Goal: Transaction & Acquisition: Purchase product/service

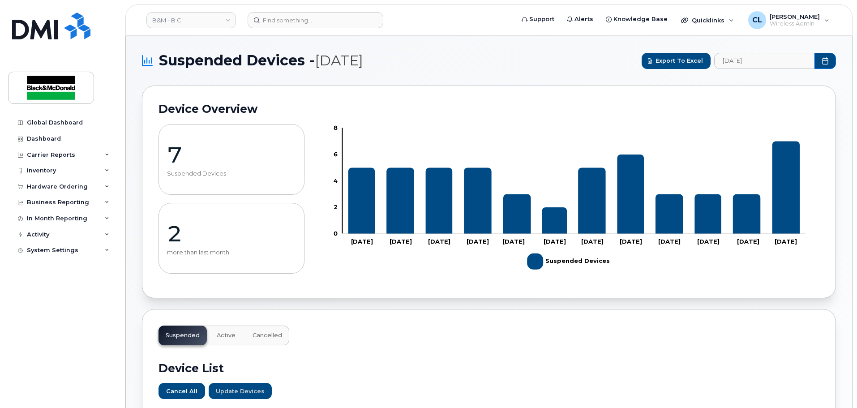
scroll to position [403, 0]
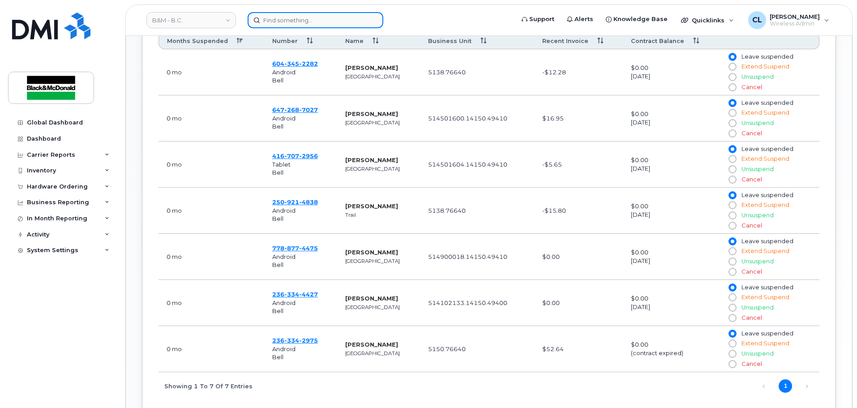
click at [318, 21] on input at bounding box center [316, 20] width 136 height 16
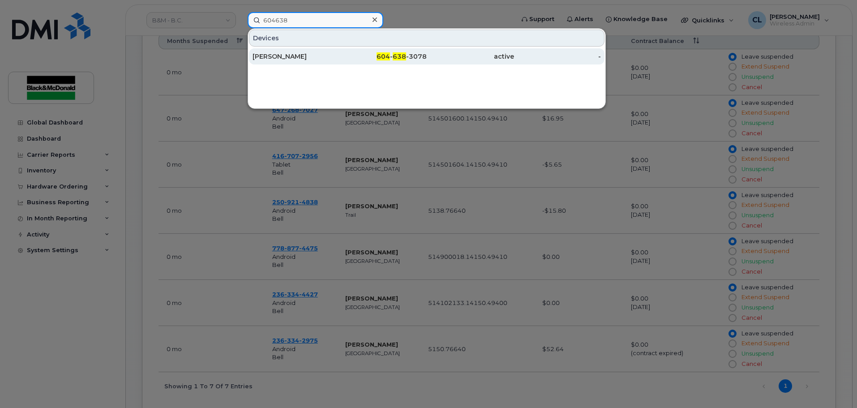
type input "604638"
click at [400, 56] on span "638" at bounding box center [399, 56] width 13 height 8
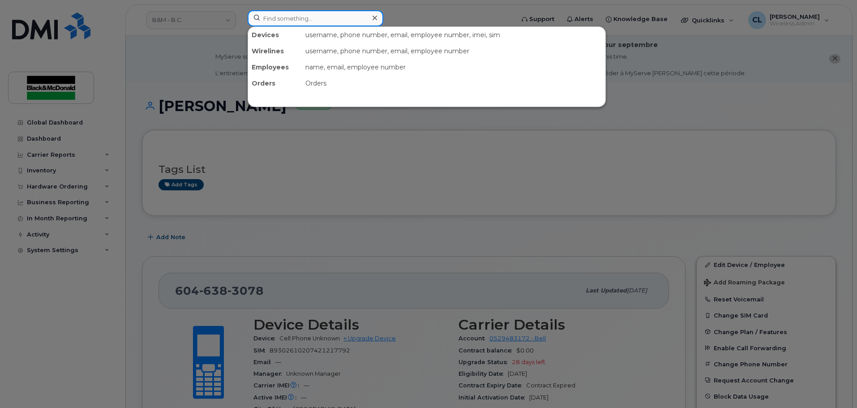
click at [314, 22] on input at bounding box center [316, 18] width 136 height 16
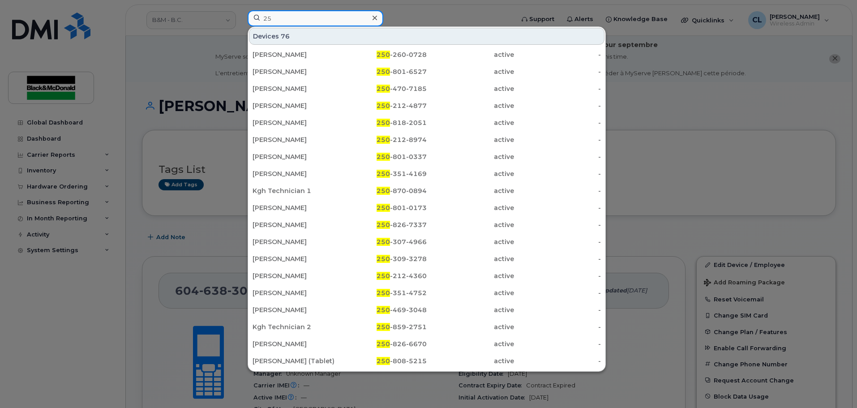
type input "2"
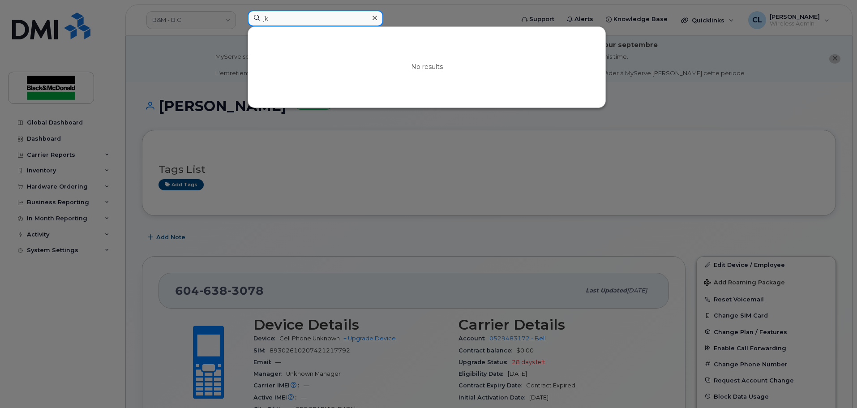
type input "j"
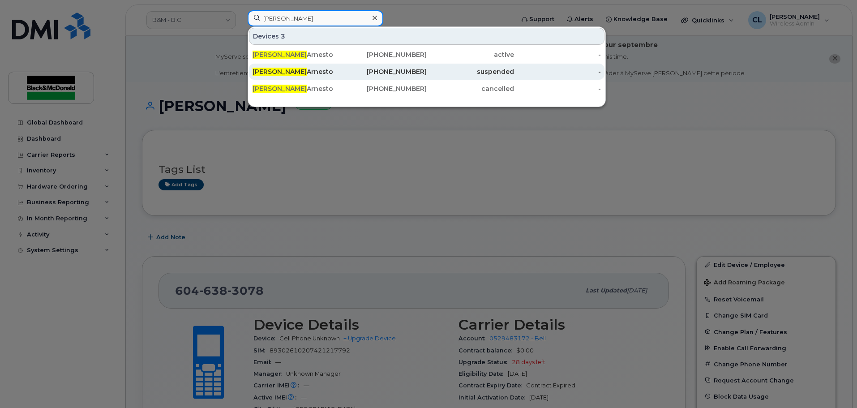
type input "[PERSON_NAME]"
click at [327, 70] on div "Kimberly Arnesto" at bounding box center [296, 71] width 87 height 9
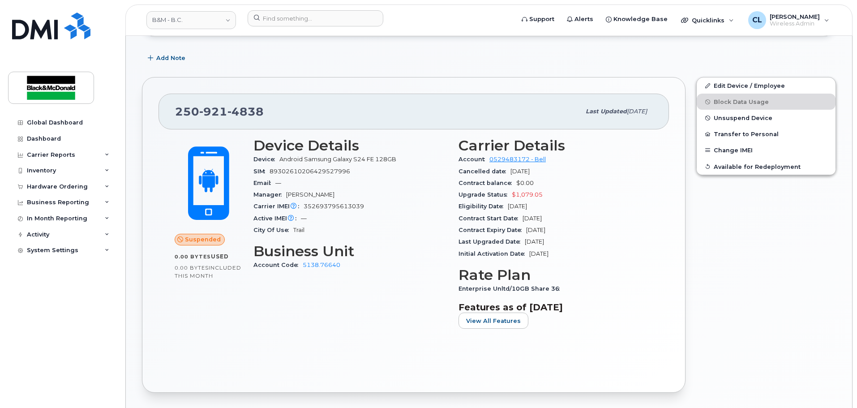
scroll to position [224, 0]
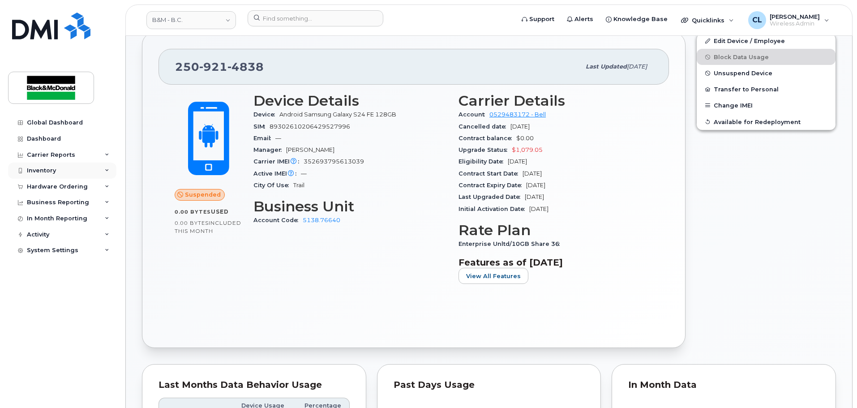
click at [96, 169] on div "Inventory" at bounding box center [62, 171] width 108 height 16
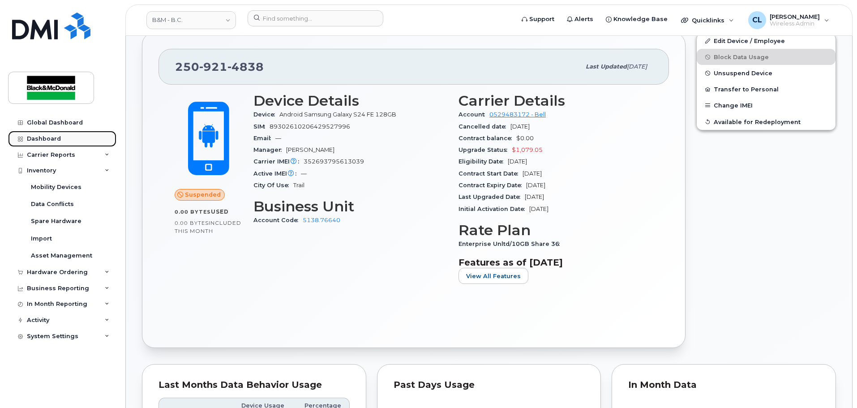
click at [56, 137] on div "Dashboard" at bounding box center [44, 138] width 34 height 7
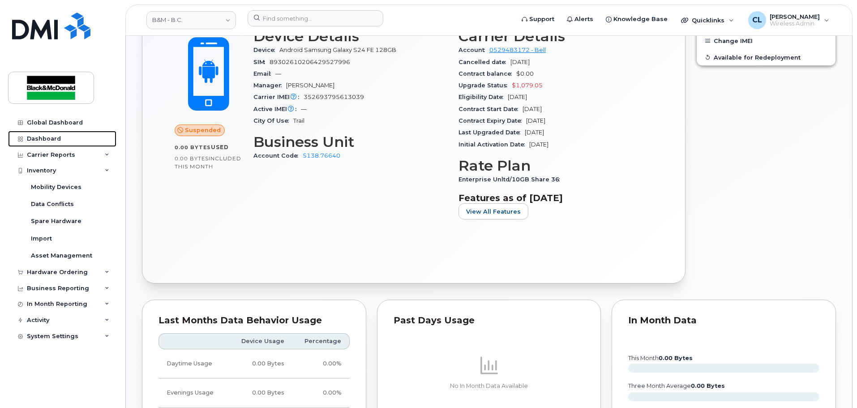
scroll to position [358, 0]
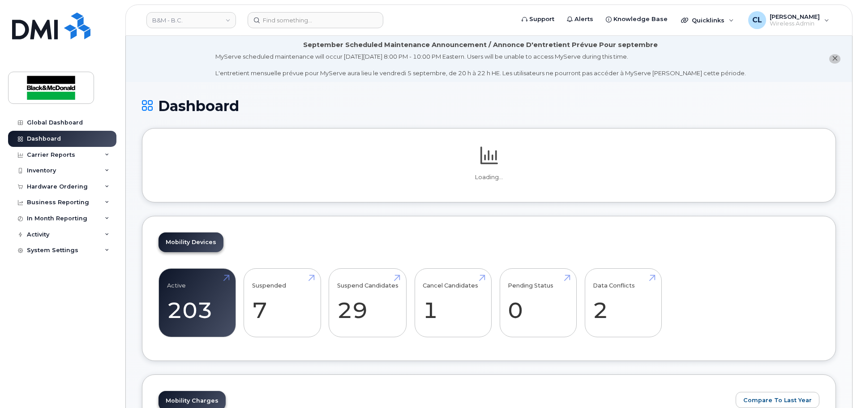
scroll to position [180, 0]
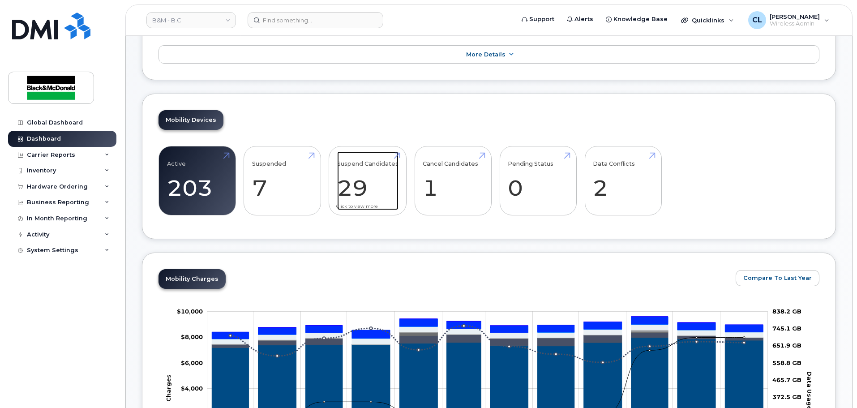
click at [359, 194] on link "Suspend Candidates 29" at bounding box center [367, 180] width 61 height 59
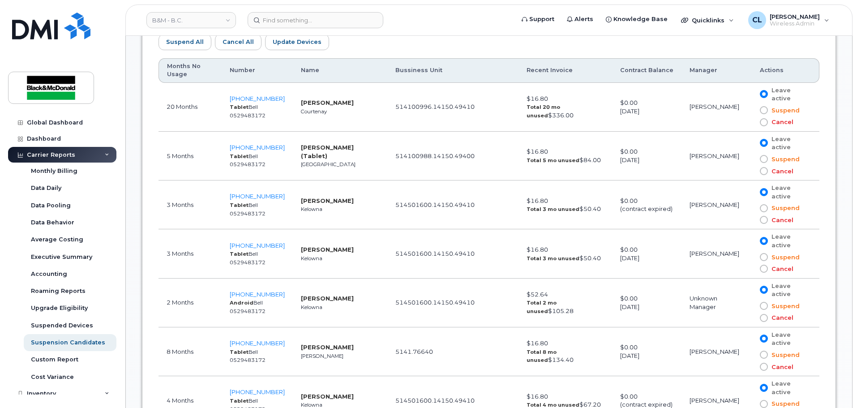
scroll to position [533, 0]
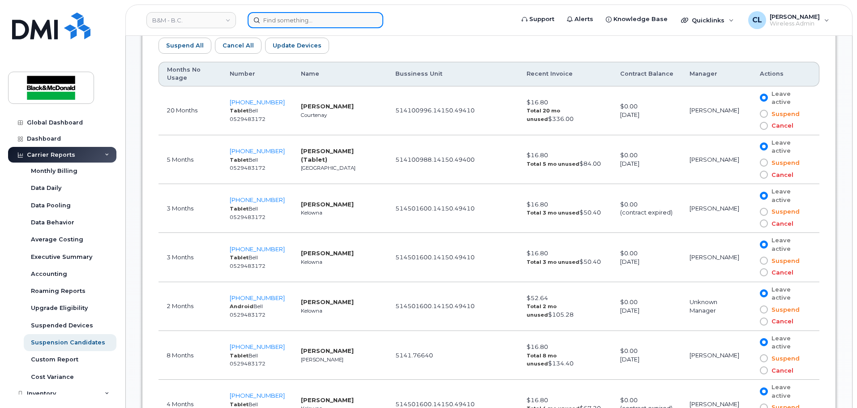
click at [344, 22] on input at bounding box center [316, 20] width 136 height 16
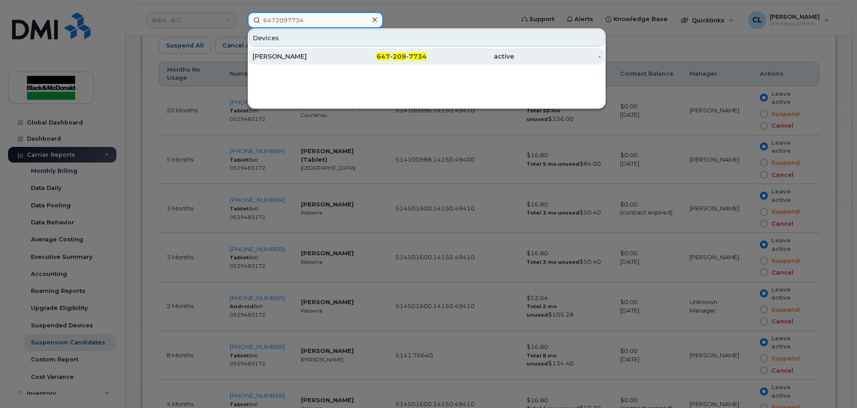
type input "6472097734"
click at [345, 60] on div "647 - 209 - 7734" at bounding box center [383, 56] width 87 height 9
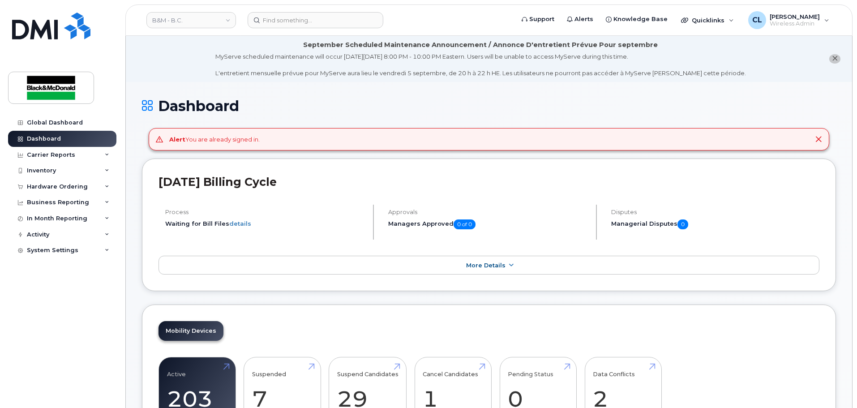
scroll to position [269, 0]
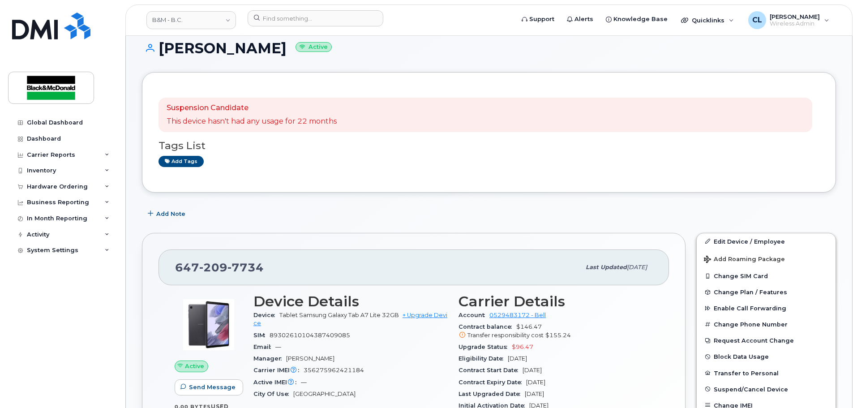
scroll to position [179, 0]
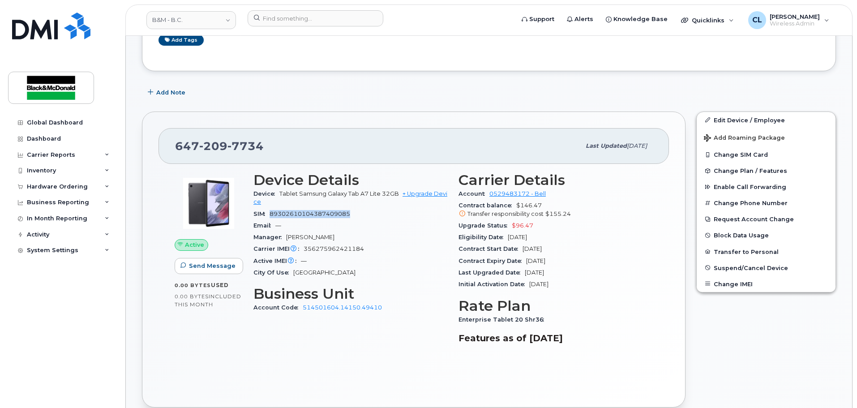
drag, startPoint x: 355, startPoint y: 212, endPoint x: 272, endPoint y: 214, distance: 82.9
click at [272, 214] on div "SIM 89302610104387409085" at bounding box center [351, 214] width 194 height 12
drag, startPoint x: 369, startPoint y: 249, endPoint x: 301, endPoint y: 250, distance: 68.1
click at [301, 250] on div "Carrier IMEI Carrier IMEI is reported during the last billing cycle or change o…" at bounding box center [351, 249] width 194 height 12
copy span "356275962421184"
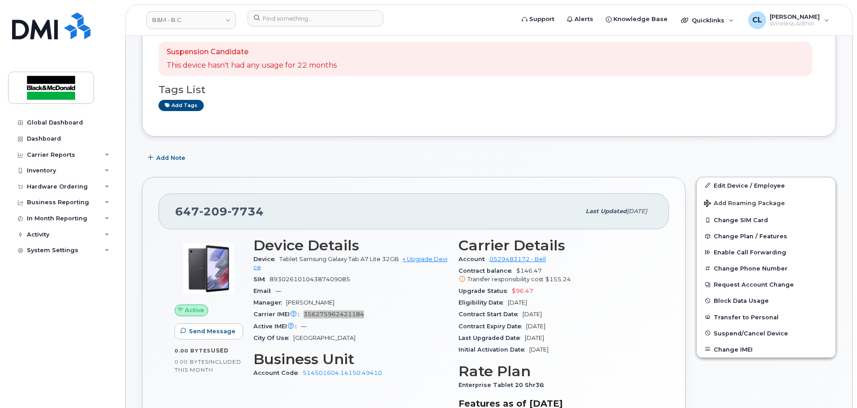
scroll to position [0, 0]
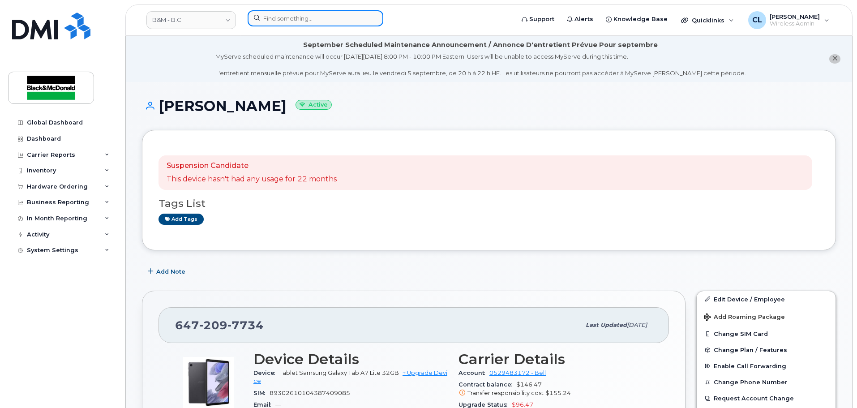
click at [362, 23] on input at bounding box center [316, 18] width 136 height 16
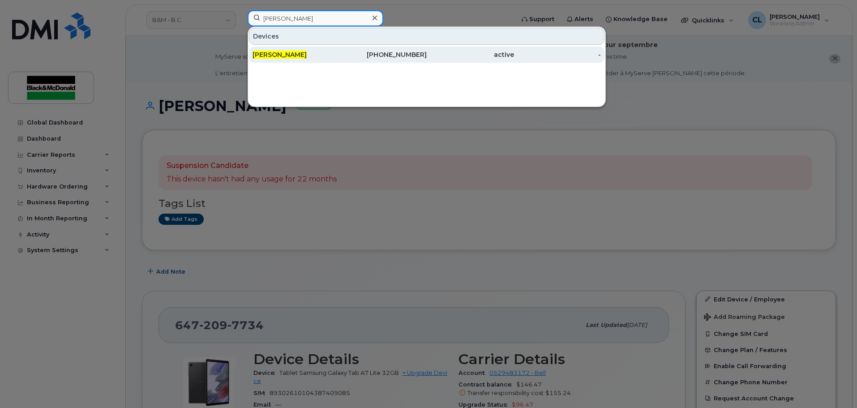
type input "Clint bright"
click at [340, 59] on div "[PERSON_NAME]" at bounding box center [383, 55] width 87 height 16
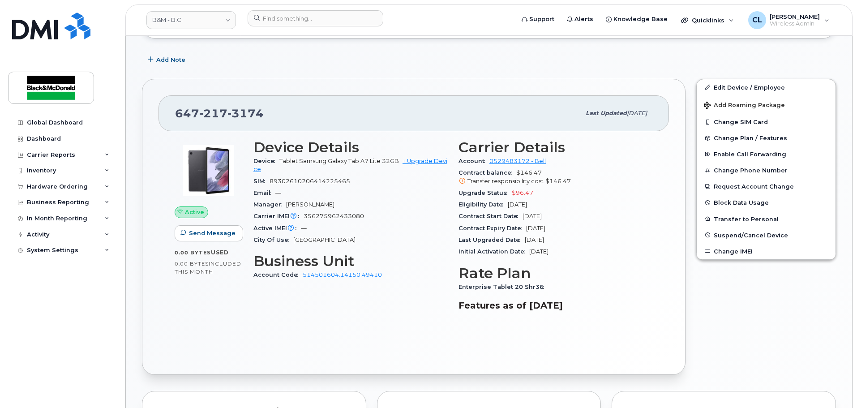
scroll to position [224, 0]
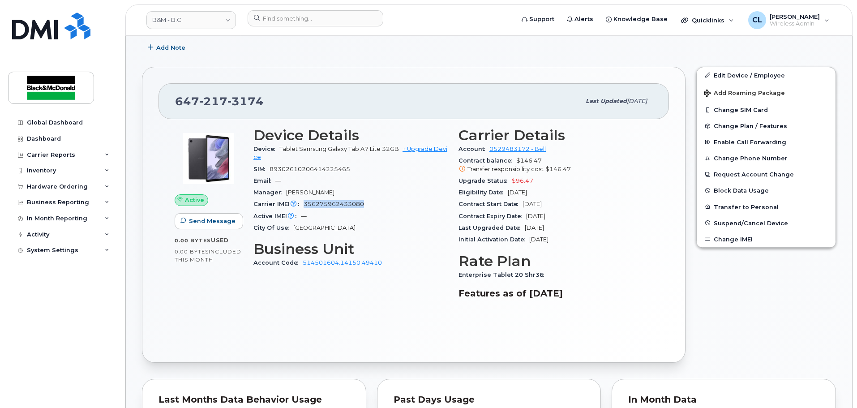
drag, startPoint x: 373, startPoint y: 203, endPoint x: 304, endPoint y: 202, distance: 68.6
click at [304, 202] on div "Carrier IMEI Carrier IMEI is reported during the last billing cycle or change o…" at bounding box center [351, 204] width 194 height 12
copy span "356275962433080"
click at [228, 277] on div "Active Send Message 0.00 Bytes  used 0.00 Bytes  included this month" at bounding box center [208, 217] width 79 height 190
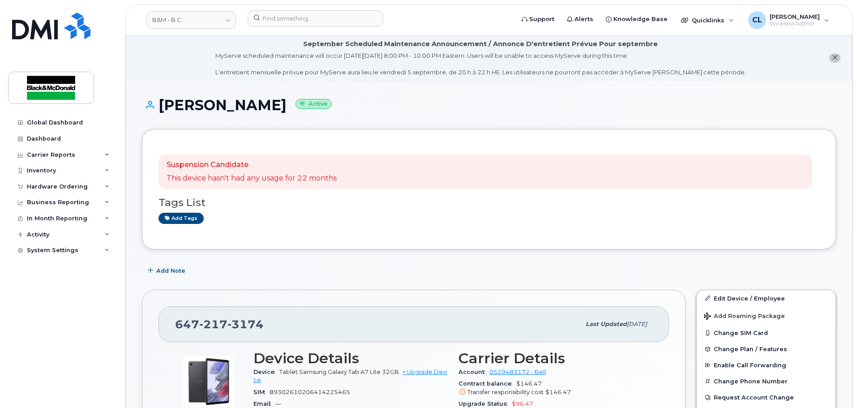
scroll to position [0, 0]
click at [42, 182] on div "Hardware Ordering" at bounding box center [62, 187] width 108 height 16
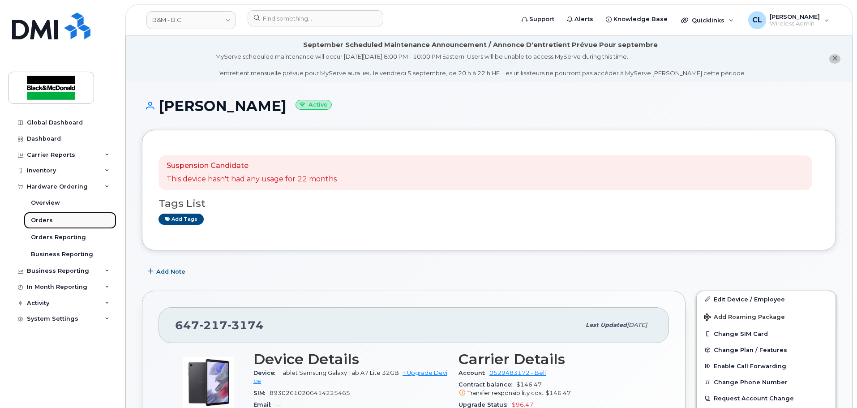
click at [42, 217] on div "Orders" at bounding box center [42, 220] width 22 height 8
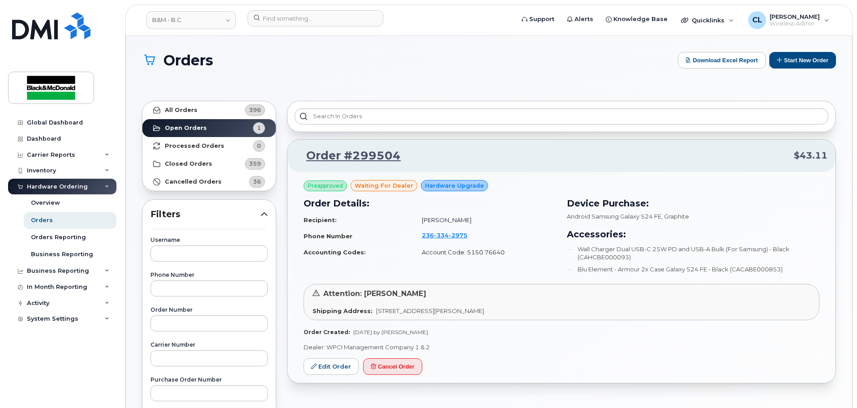
click at [65, 359] on div "Global Dashboard Dashboard Carrier Reports Monthly Billing Data Daily Data Pool…" at bounding box center [63, 255] width 111 height 280
click at [295, 17] on input at bounding box center [316, 18] width 136 height 16
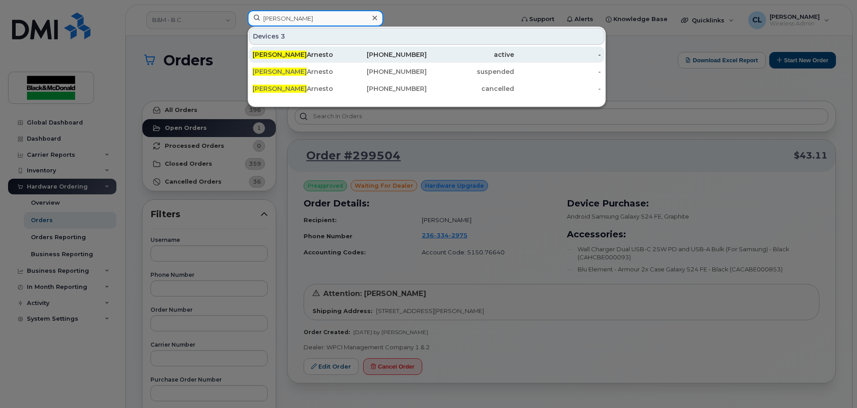
type input "kimberly"
click at [340, 60] on div "Kimberly Arnesto" at bounding box center [383, 55] width 87 height 16
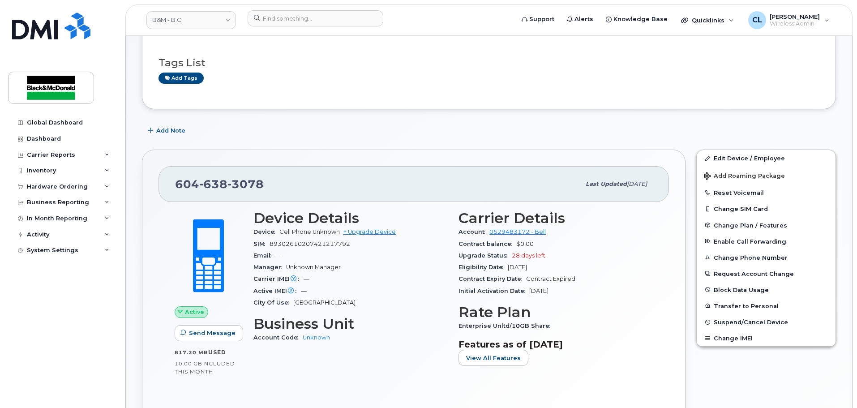
scroll to position [224, 0]
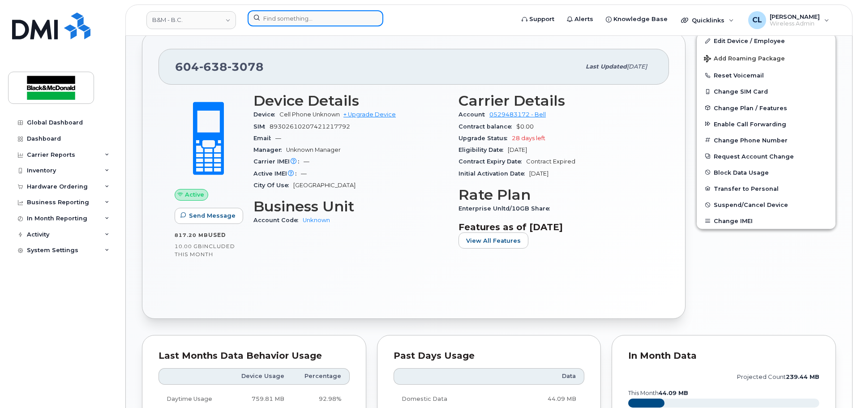
click at [333, 17] on input at bounding box center [316, 18] width 136 height 16
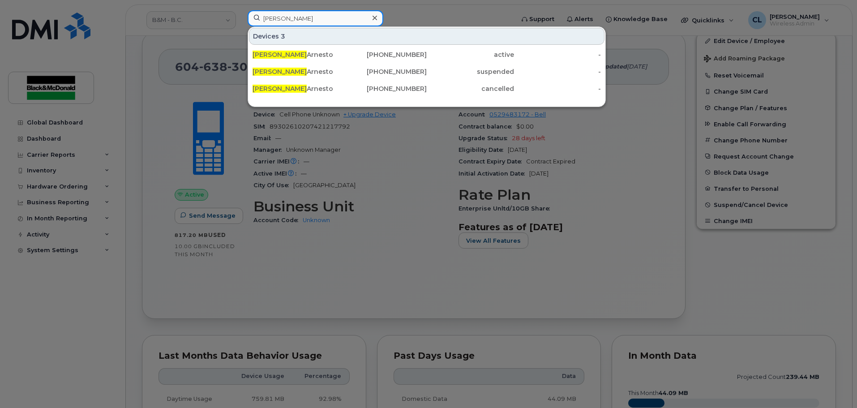
type input "[PERSON_NAME]"
click at [426, 218] on div at bounding box center [428, 204] width 857 height 408
click at [305, 18] on input "[PERSON_NAME]" at bounding box center [316, 18] width 136 height 16
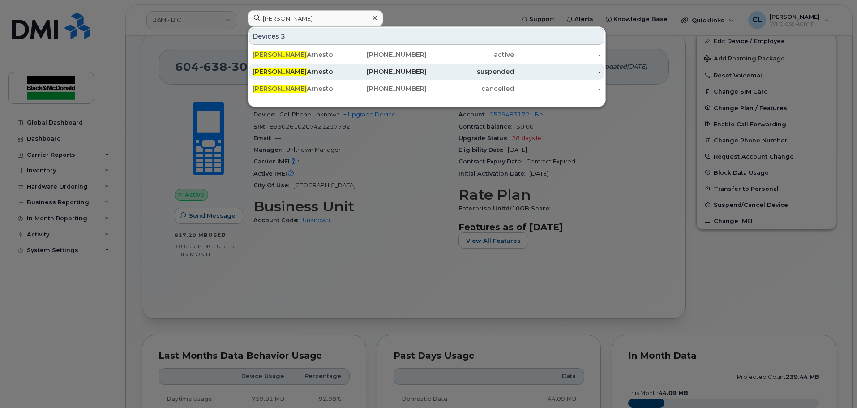
click at [362, 75] on div "[PHONE_NUMBER]" at bounding box center [383, 71] width 87 height 9
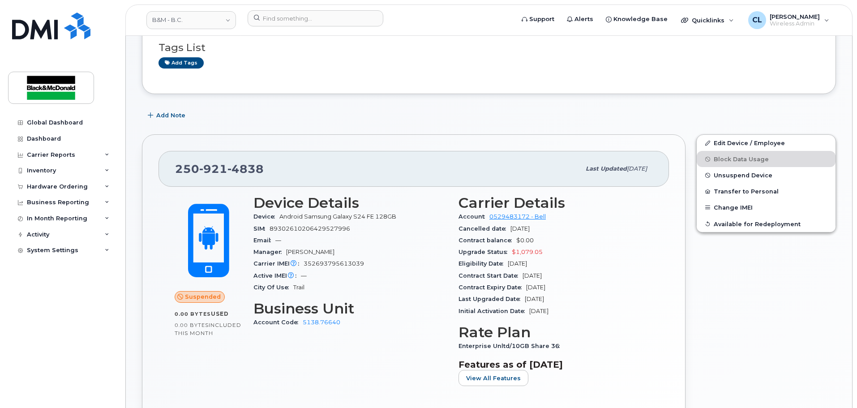
scroll to position [134, 0]
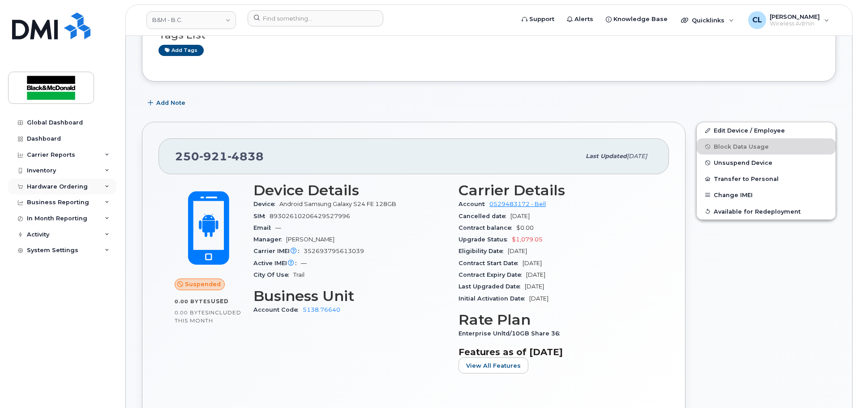
click at [101, 183] on div "Hardware Ordering" at bounding box center [62, 187] width 108 height 16
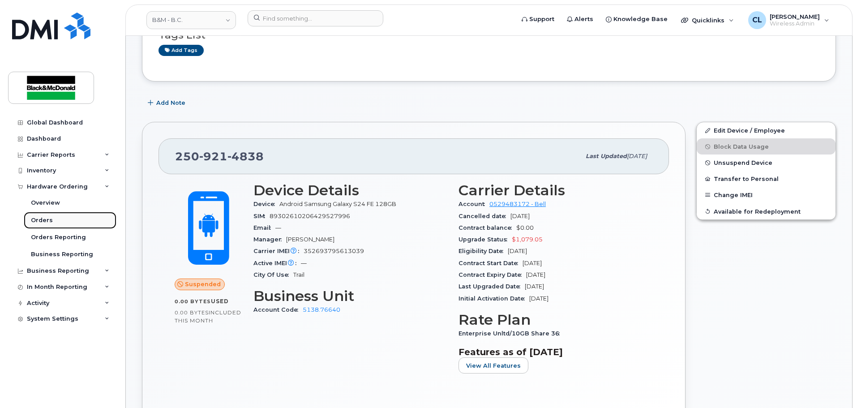
click at [59, 220] on link "Orders" at bounding box center [70, 220] width 93 height 17
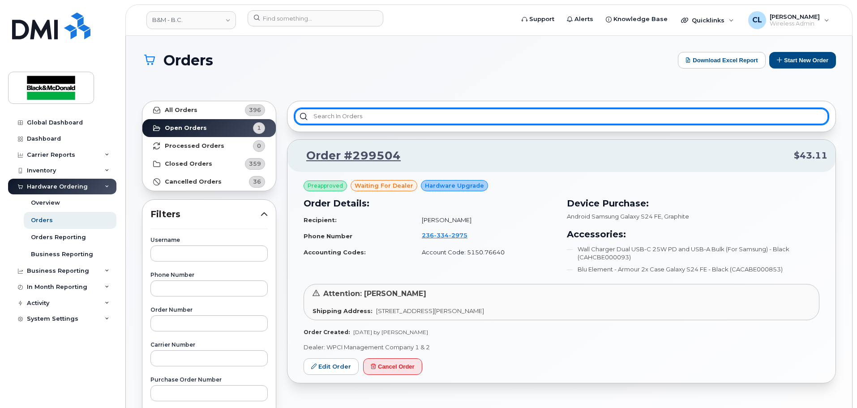
click at [372, 115] on input "text" at bounding box center [562, 116] width 534 height 16
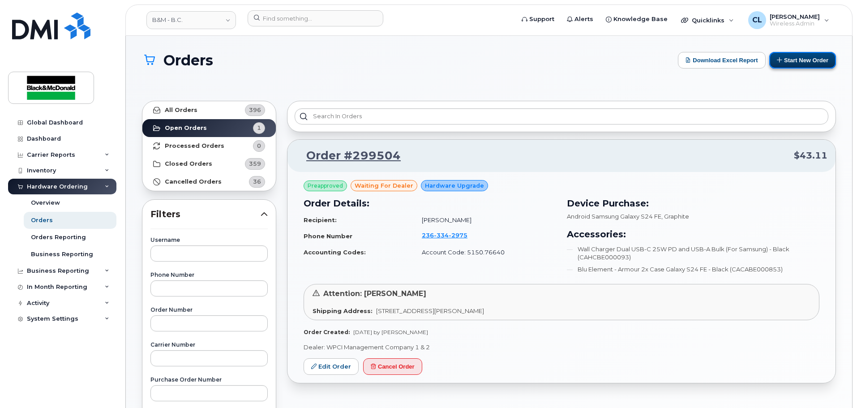
click at [793, 60] on button "Start New Order" at bounding box center [803, 60] width 67 height 17
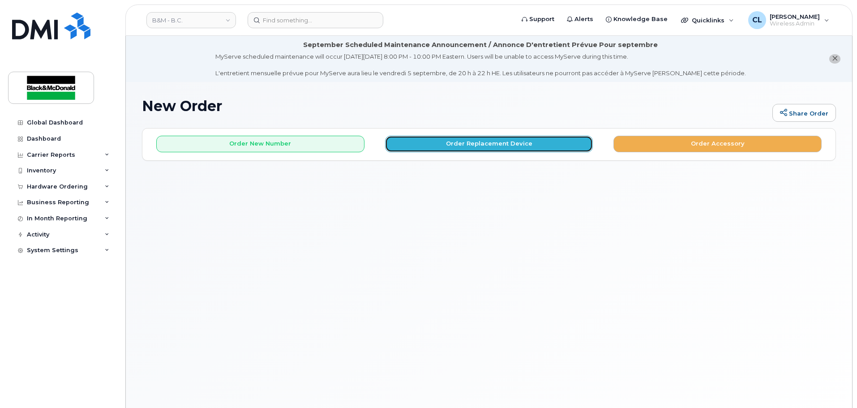
click at [433, 150] on button "Order Replacement Device" at bounding box center [489, 144] width 208 height 17
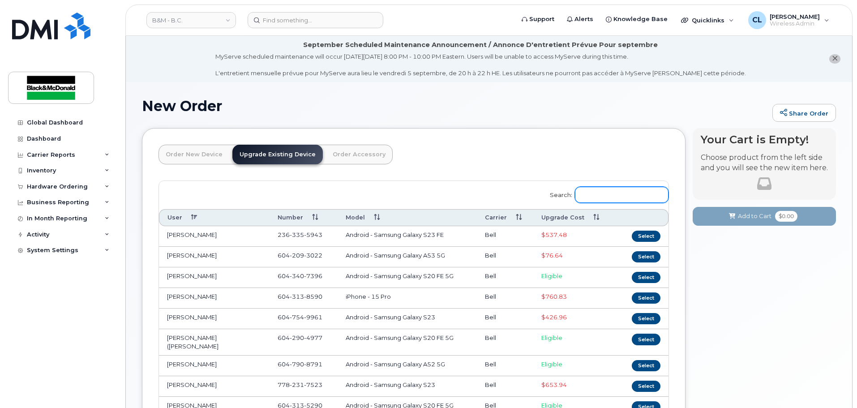
click at [588, 194] on input "Search:" at bounding box center [622, 195] width 94 height 16
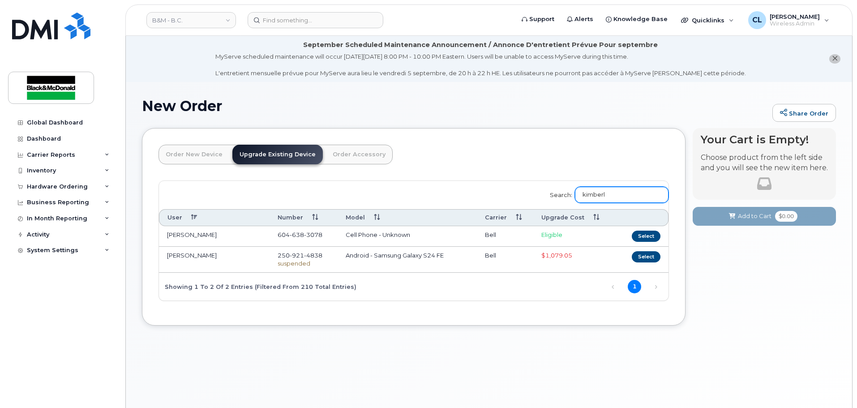
type input "kimberl"
drag, startPoint x: 327, startPoint y: 235, endPoint x: 276, endPoint y: 236, distance: 52.0
click at [276, 236] on td "604 638 3078" at bounding box center [304, 236] width 68 height 21
copy span "604 638 3078"
click at [650, 252] on button "Select" at bounding box center [646, 256] width 29 height 11
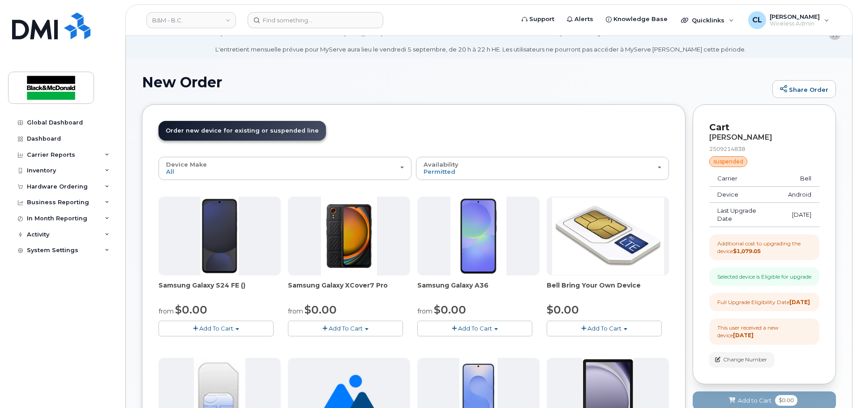
scroll to position [45, 0]
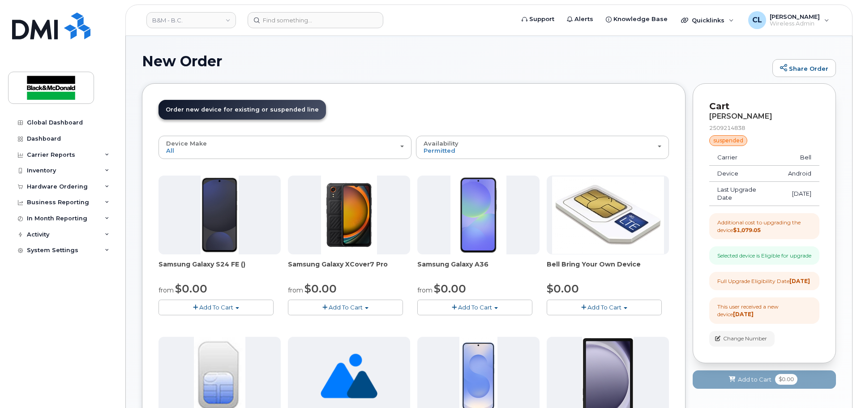
click at [493, 308] on button "Add To Cart" at bounding box center [475, 308] width 115 height 16
click at [489, 325] on link "$0.00 - 3 year term - voice & data plan" at bounding box center [484, 324] width 129 height 11
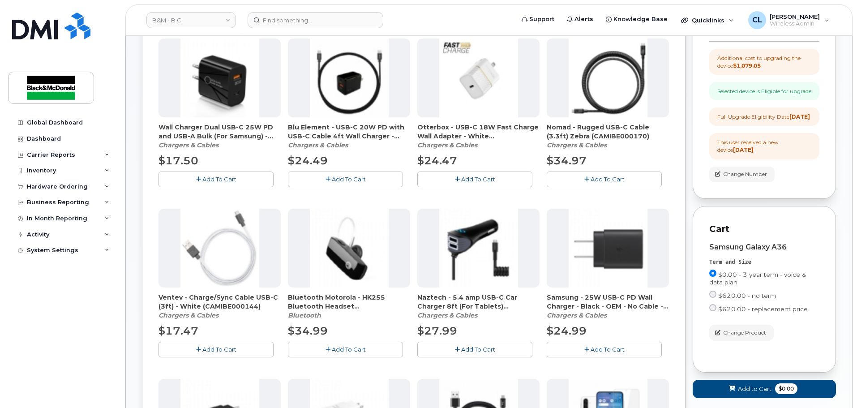
scroll to position [224, 0]
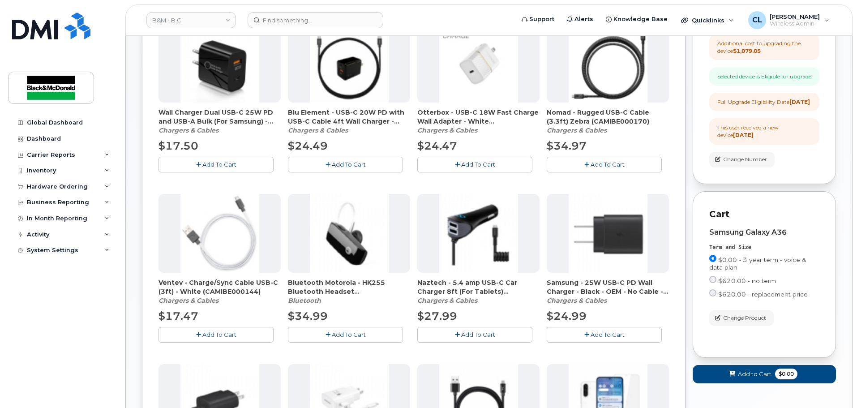
click at [224, 168] on span "Add To Cart" at bounding box center [219, 164] width 34 height 7
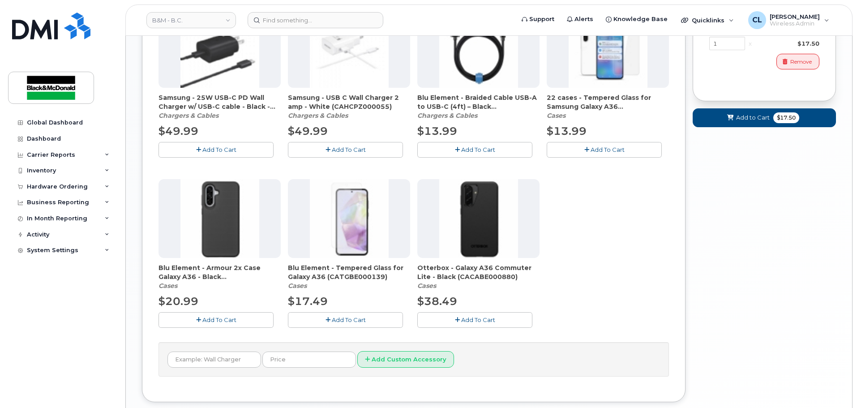
scroll to position [582, 0]
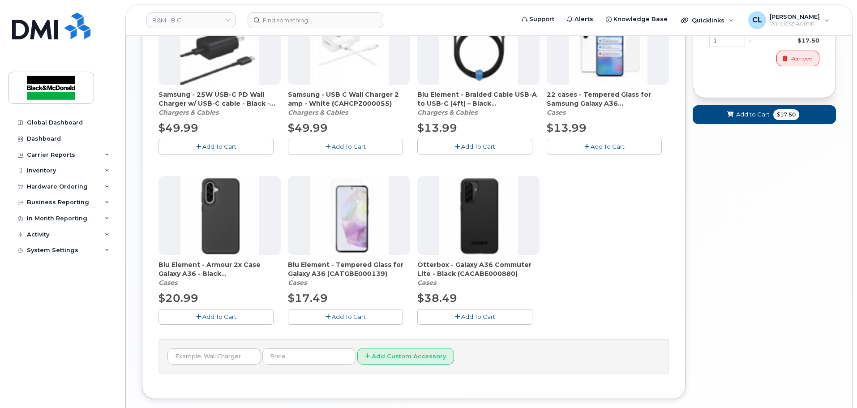
click at [212, 319] on span "Add To Cart" at bounding box center [219, 316] width 34 height 7
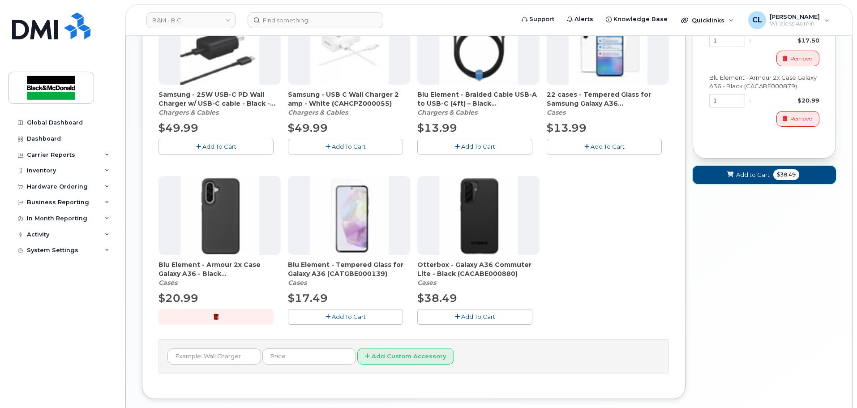
click at [758, 179] on span "Add to Cart" at bounding box center [754, 175] width 34 height 9
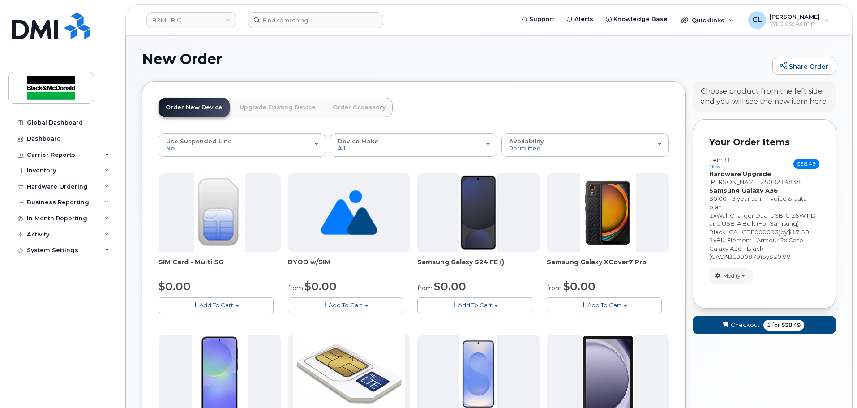
scroll to position [34, 0]
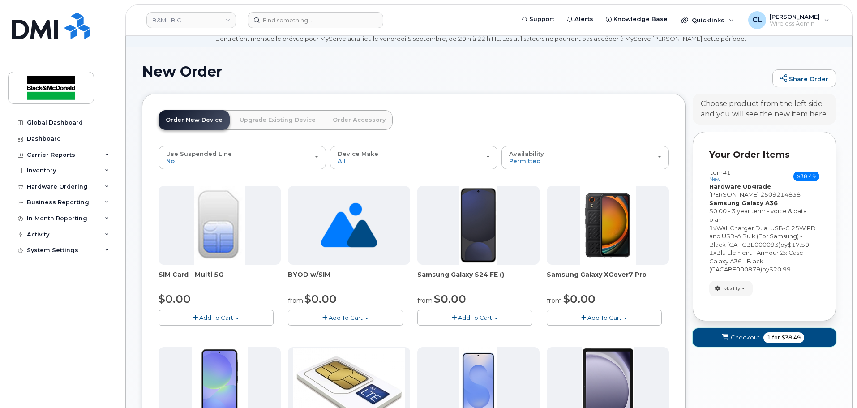
click at [777, 337] on span "for" at bounding box center [776, 338] width 11 height 8
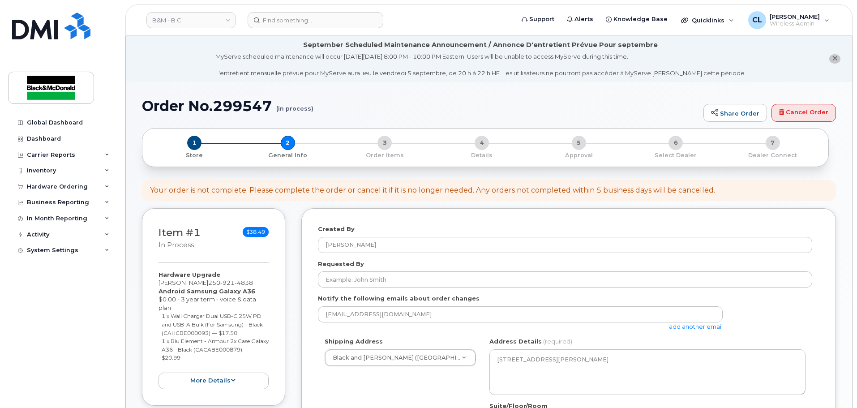
select select
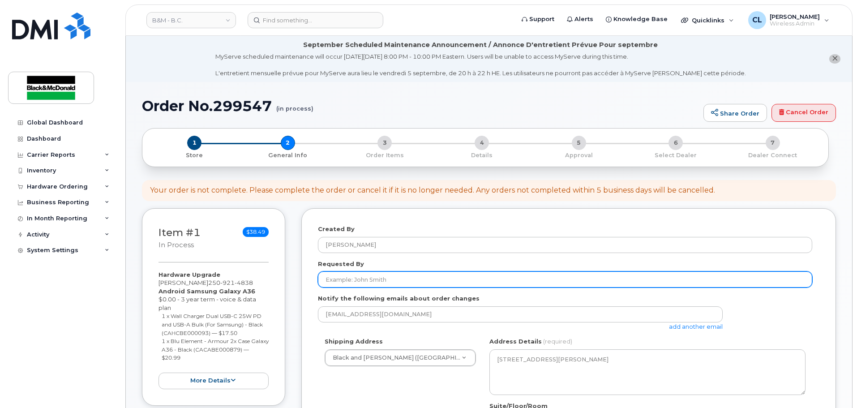
click at [388, 278] on input "Requested By" at bounding box center [565, 279] width 495 height 16
type input "[PERSON_NAME]"
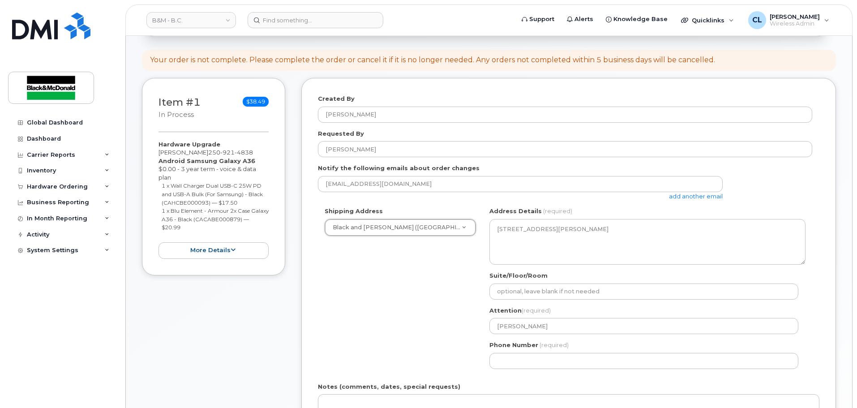
scroll to position [134, 0]
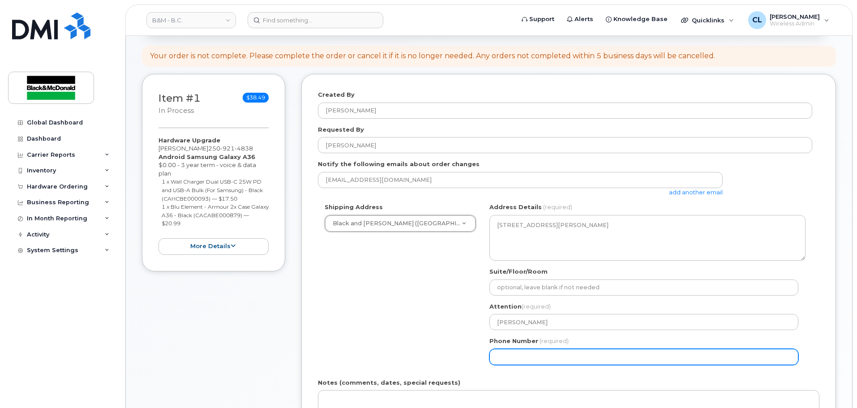
click at [525, 351] on input "Phone Number" at bounding box center [644, 357] width 309 height 16
select select
type input "604301364"
select select
type input "6043013644"
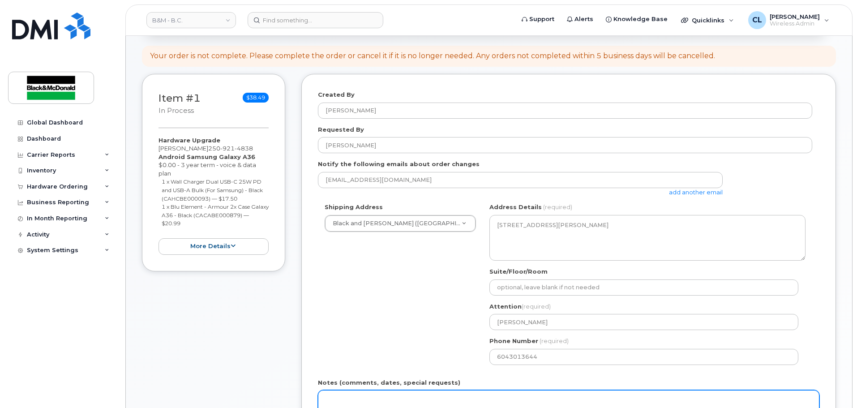
click at [337, 396] on textarea "Notes (comments, dates, special requests)" at bounding box center [569, 405] width 502 height 30
type textarea "T"
type textarea "Please use this line"
